Goal: Transaction & Acquisition: Purchase product/service

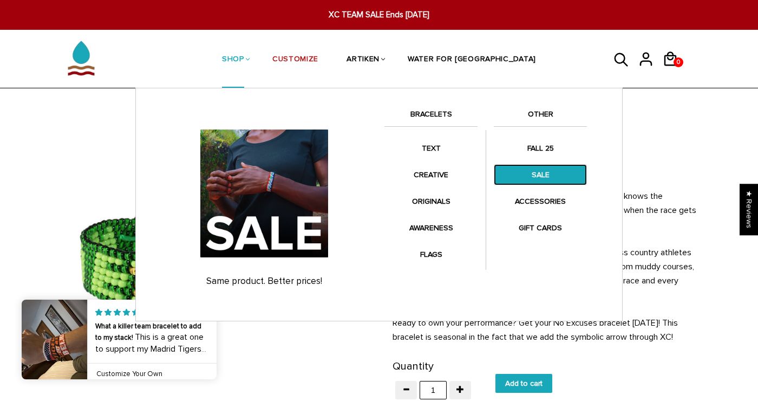
click at [546, 167] on link "SALE" at bounding box center [540, 174] width 93 height 21
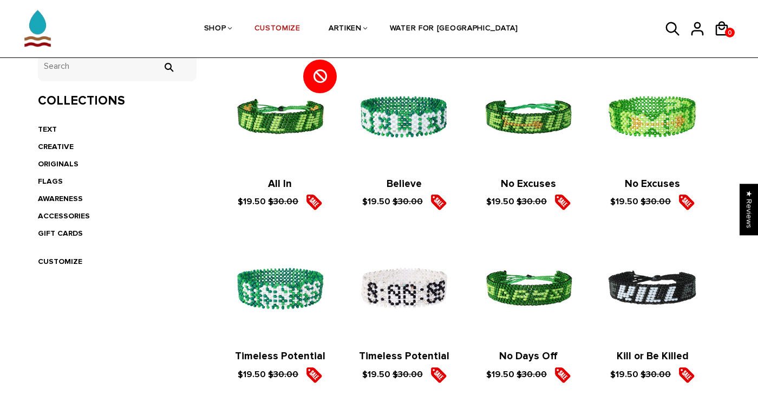
scroll to position [237, 0]
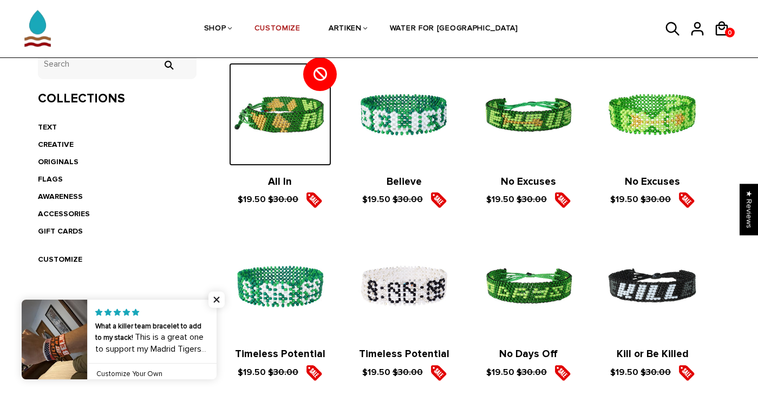
click at [243, 130] on img at bounding box center [280, 114] width 102 height 102
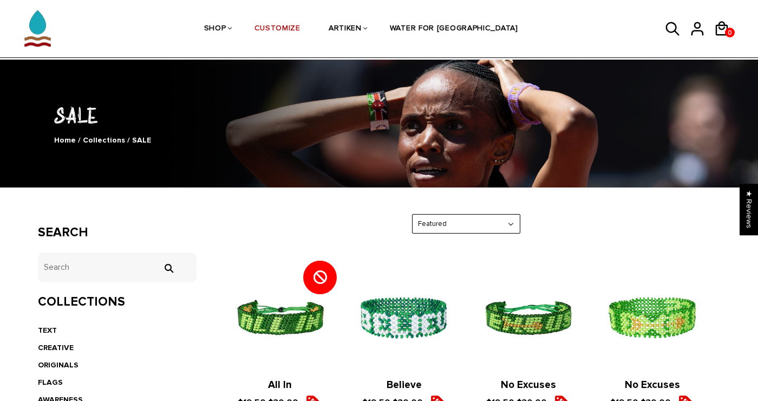
scroll to position [0, 0]
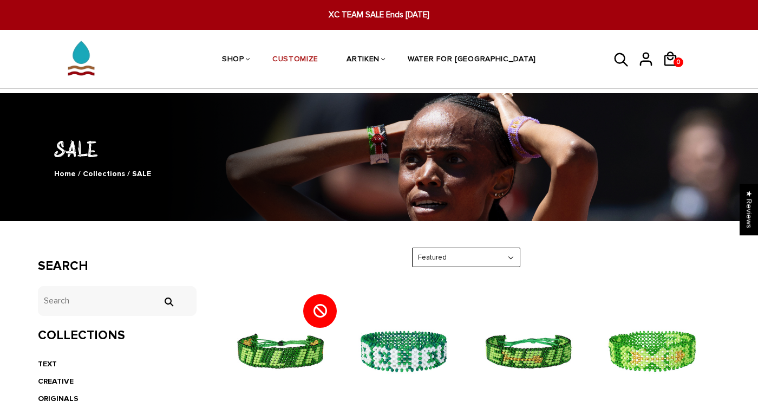
click at [622, 53] on icon at bounding box center [622, 60] width 16 height 26
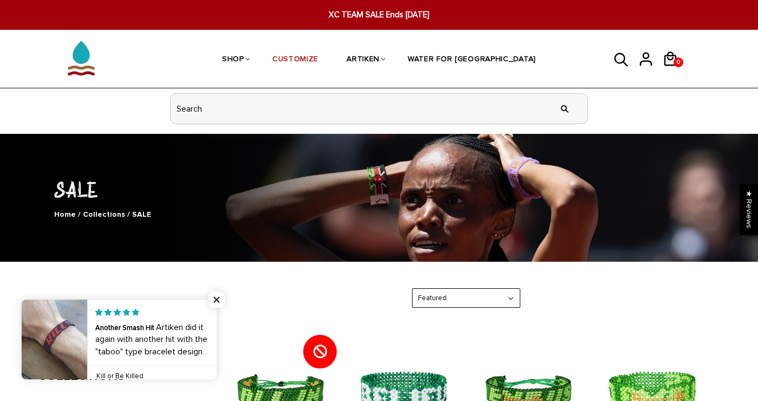
click at [491, 104] on input "header search" at bounding box center [379, 109] width 417 height 30
type input "cross country"
click at [559, 112] on input "" at bounding box center [565, 108] width 22 height 41
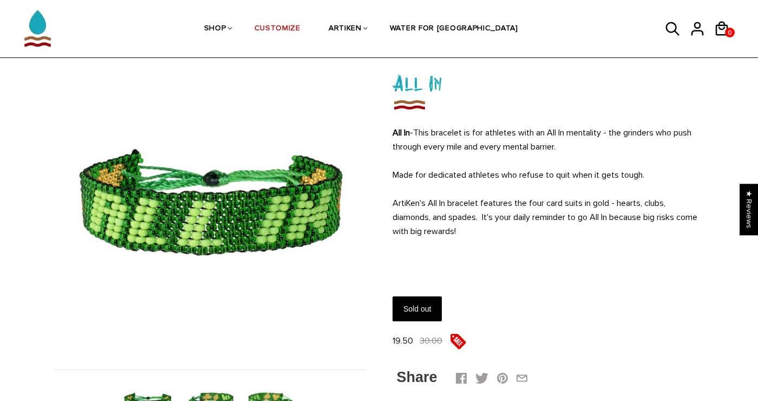
scroll to position [64, 0]
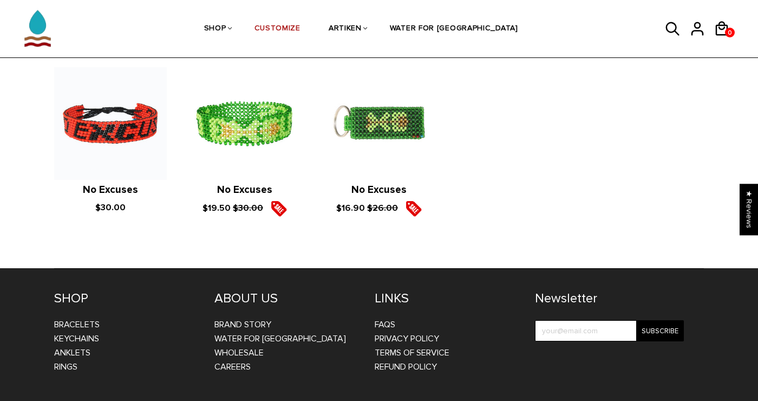
scroll to position [328, 0]
